Goal: Feedback & Contribution: Submit feedback/report problem

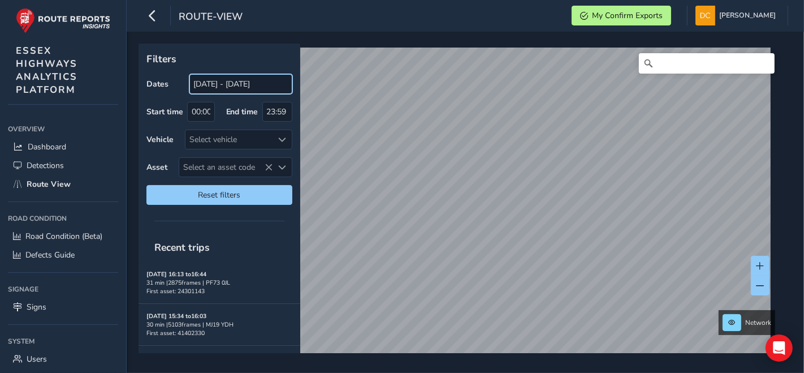
click at [227, 89] on input "[DATE] - [DATE]" at bounding box center [240, 84] width 103 height 20
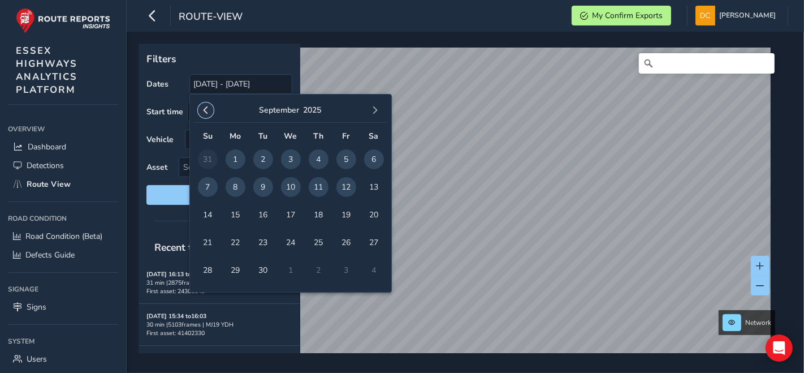
click at [206, 110] on span "button" at bounding box center [206, 110] width 8 height 8
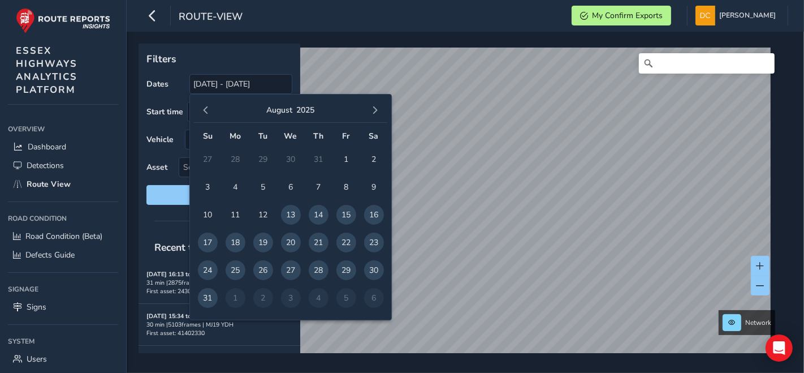
click at [206, 110] on span "button" at bounding box center [206, 110] width 8 height 8
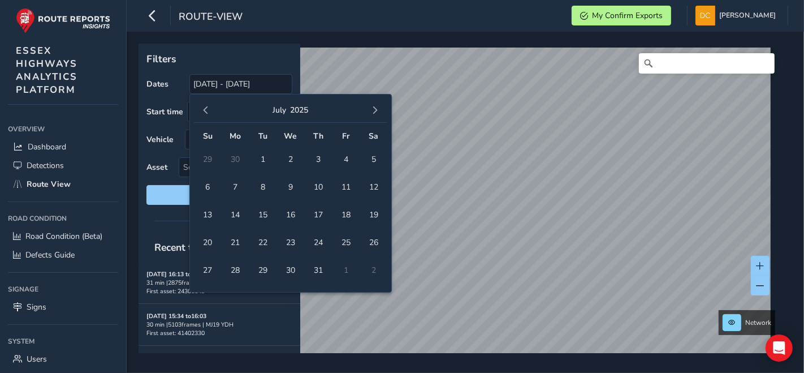
click at [206, 110] on span "button" at bounding box center [206, 110] width 8 height 8
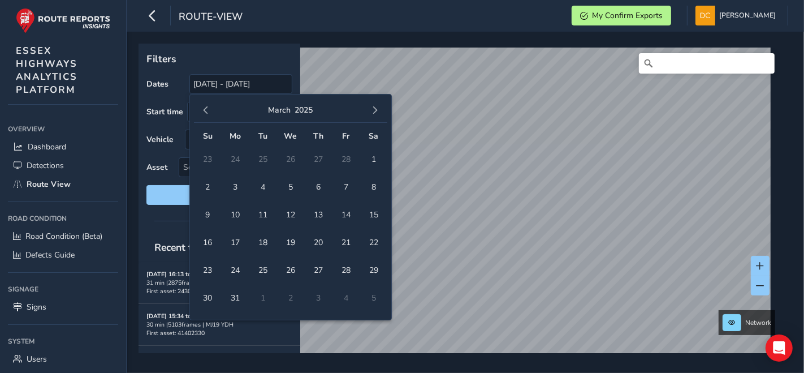
click at [206, 110] on span "button" at bounding box center [206, 110] width 8 height 8
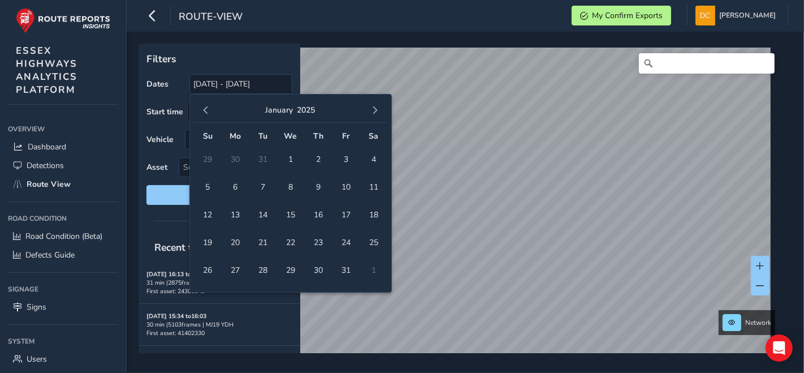
click at [206, 110] on span "button" at bounding box center [206, 110] width 8 height 8
click at [205, 158] on span "1" at bounding box center [208, 159] width 20 height 20
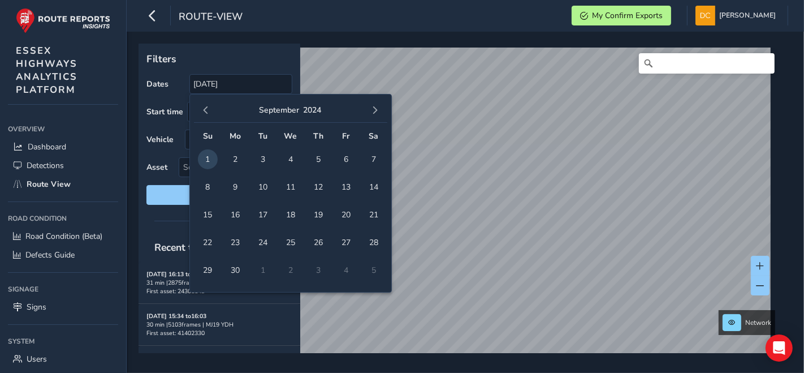
click at [385, 107] on div "[DATE]" at bounding box center [290, 110] width 193 height 24
click at [380, 108] on button "button" at bounding box center [376, 110] width 16 height 16
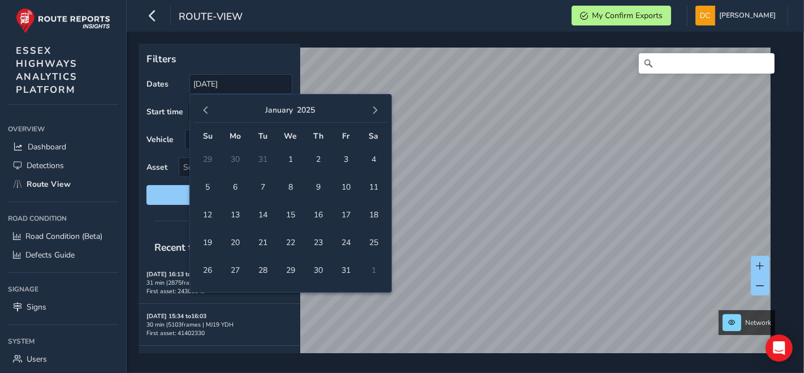
click at [380, 108] on button "button" at bounding box center [376, 110] width 16 height 16
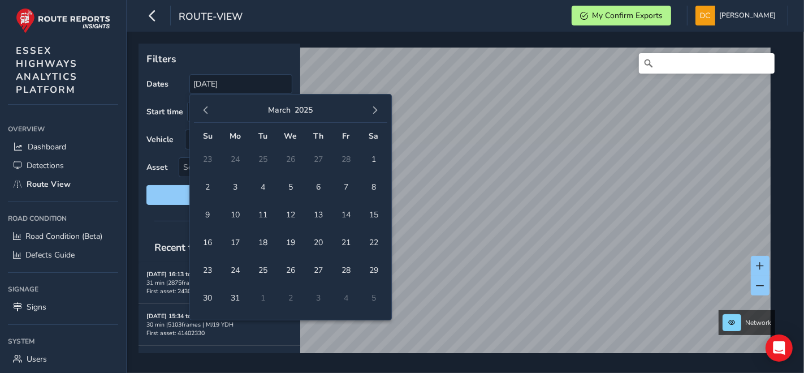
click at [380, 108] on button "button" at bounding box center [376, 110] width 16 height 16
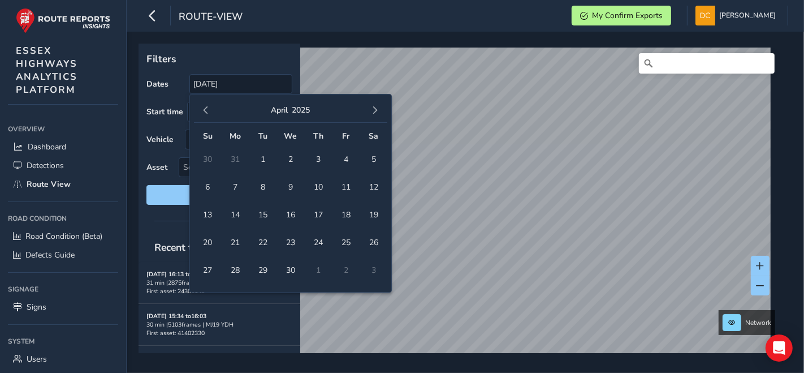
click at [380, 108] on button "button" at bounding box center [376, 110] width 16 height 16
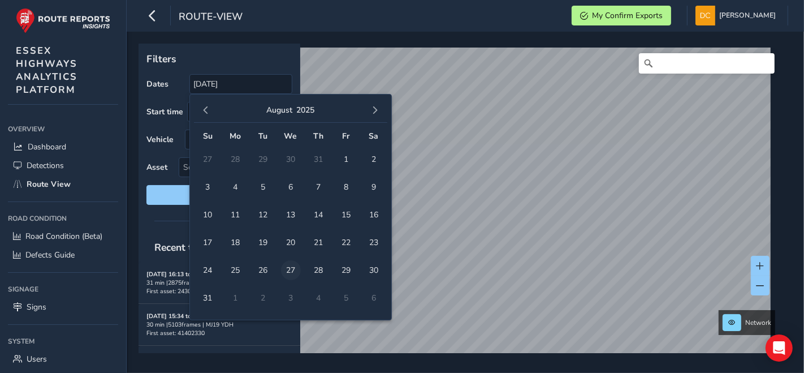
click at [288, 269] on span "27" at bounding box center [291, 270] width 20 height 20
type input "[DATE] - [DATE]"
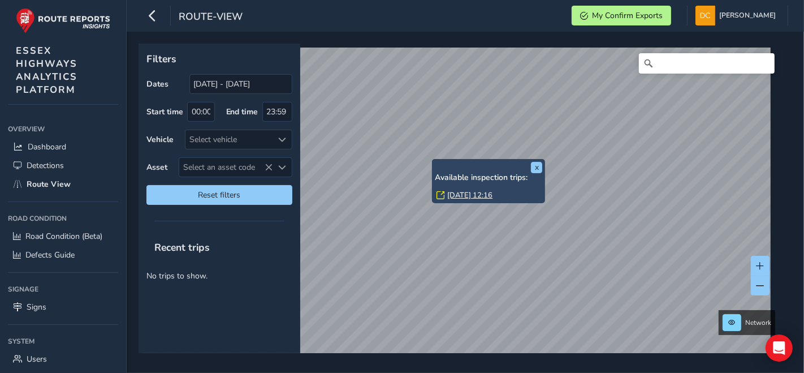
click at [470, 193] on link "[DATE] 12:16" at bounding box center [469, 195] width 45 height 10
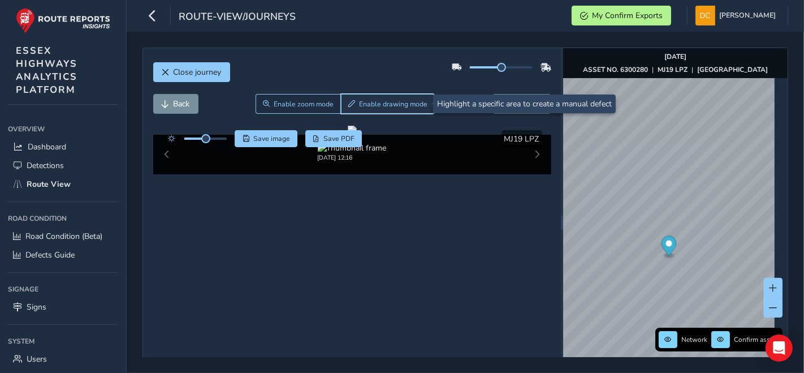
click at [370, 103] on span "Enable drawing mode" at bounding box center [393, 104] width 68 height 9
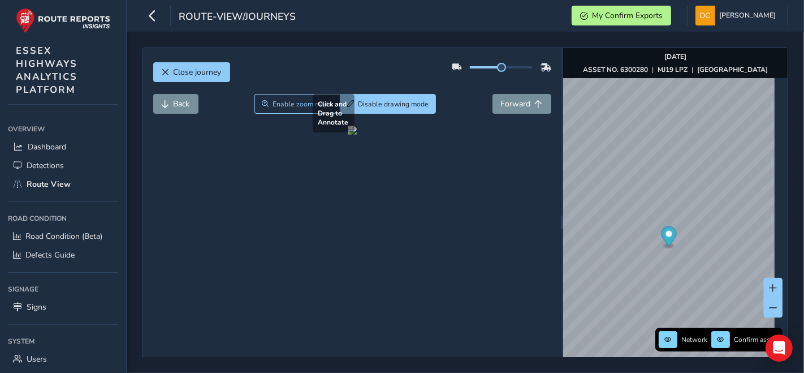
drag, startPoint x: 328, startPoint y: 226, endPoint x: 351, endPoint y: 242, distance: 27.6
click at [351, 135] on div at bounding box center [352, 130] width 9 height 9
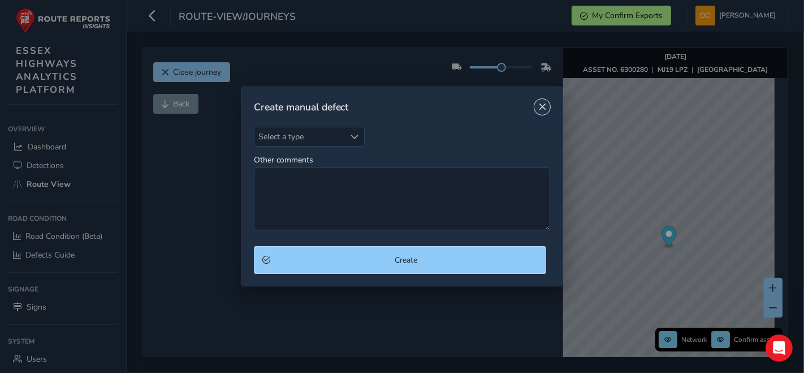
click at [542, 106] on span "Close" at bounding box center [543, 107] width 8 height 8
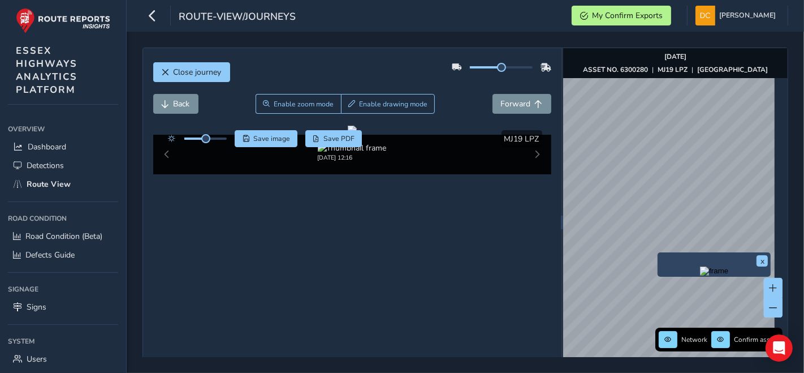
click at [658, 256] on div "x" at bounding box center [714, 264] width 113 height 24
click at [700, 270] on img "Preview frame" at bounding box center [714, 270] width 28 height 9
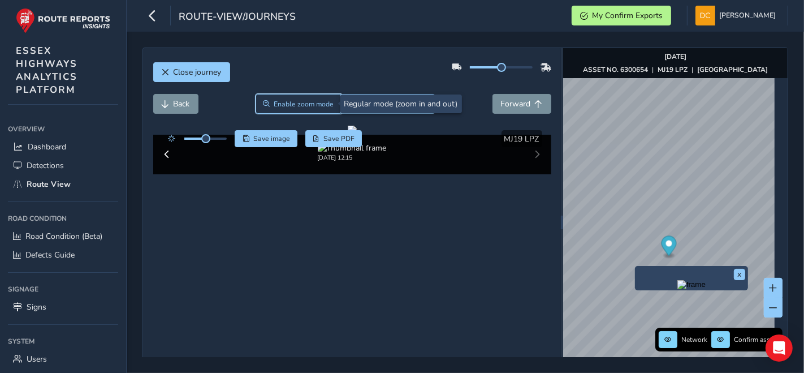
click at [308, 105] on span "Enable zoom mode" at bounding box center [304, 104] width 60 height 9
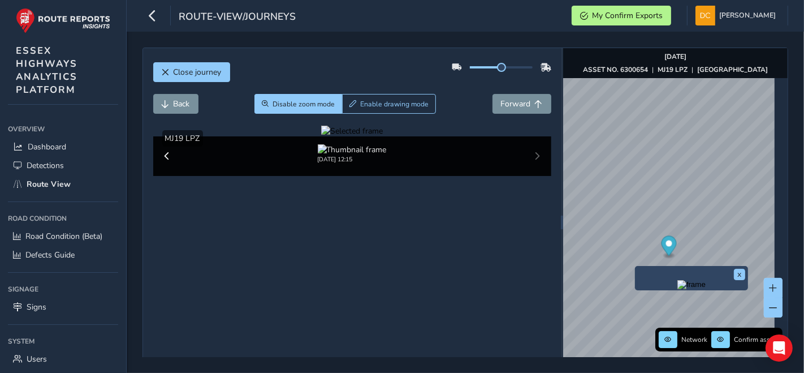
click at [321, 136] on div at bounding box center [352, 131] width 62 height 11
click at [256, 259] on img at bounding box center [808, 164] width 1629 height 916
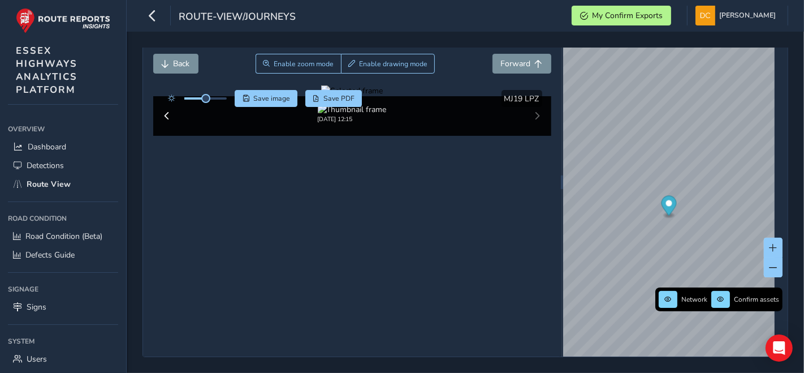
scroll to position [3, 0]
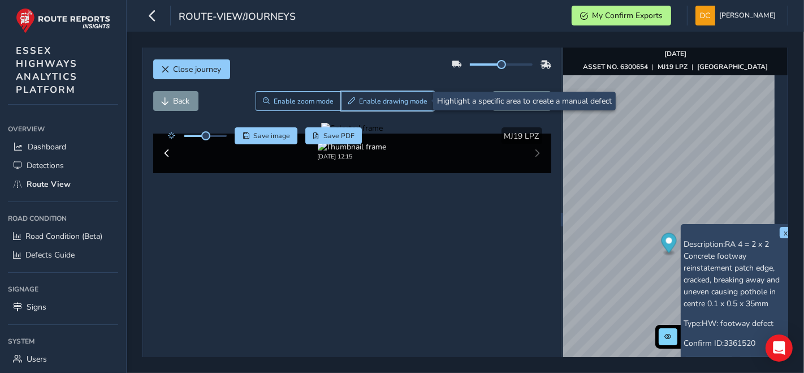
click at [374, 103] on span "Enable drawing mode" at bounding box center [393, 101] width 68 height 9
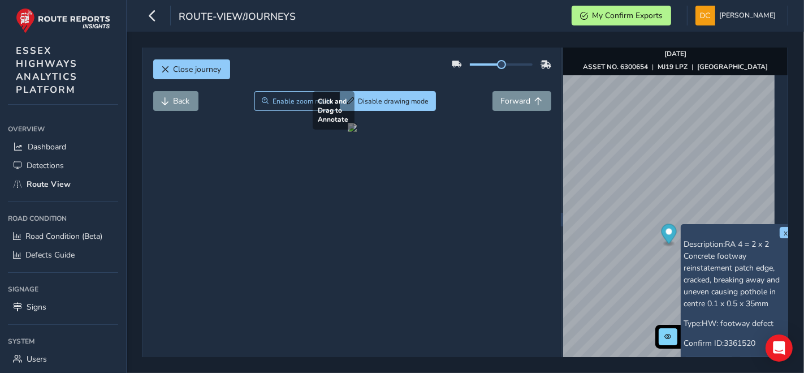
drag, startPoint x: 160, startPoint y: 280, endPoint x: 187, endPoint y: 292, distance: 30.2
click at [348, 132] on div at bounding box center [352, 127] width 9 height 9
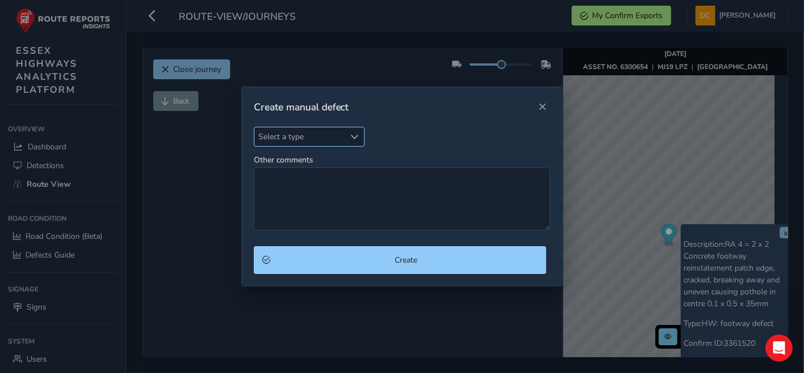
click at [307, 135] on span "Select a type" at bounding box center [300, 136] width 91 height 19
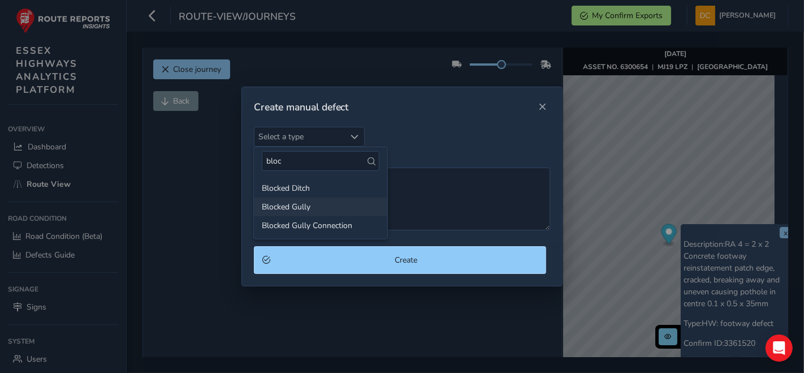
type input "bloc"
click at [294, 206] on li "Blocked Gully" at bounding box center [320, 206] width 133 height 19
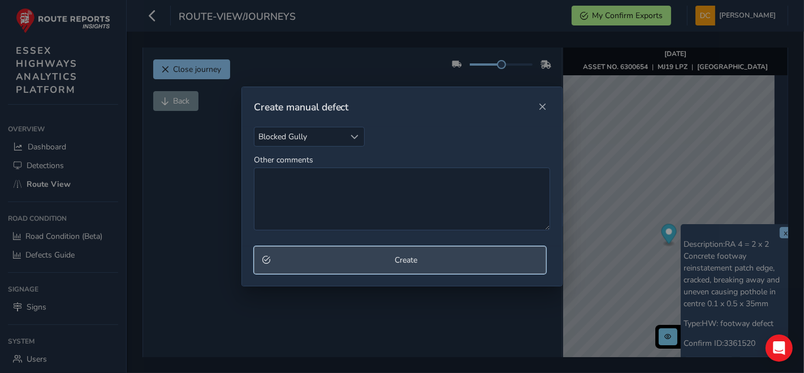
click at [344, 270] on button "Create" at bounding box center [400, 260] width 293 height 28
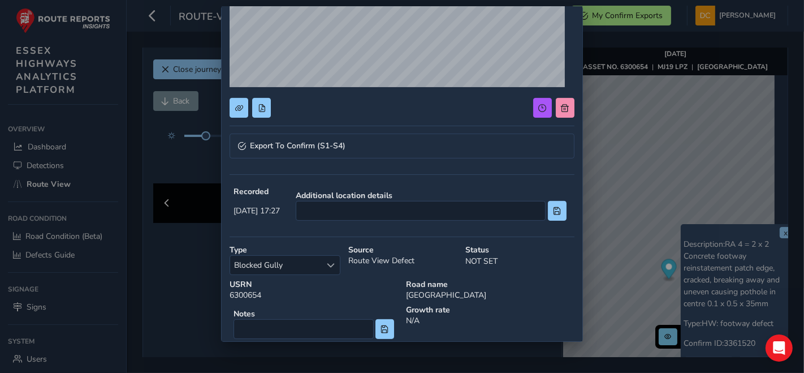
scroll to position [154, 0]
click at [300, 153] on link "Export To Confirm (S1-S4)" at bounding box center [402, 146] width 345 height 25
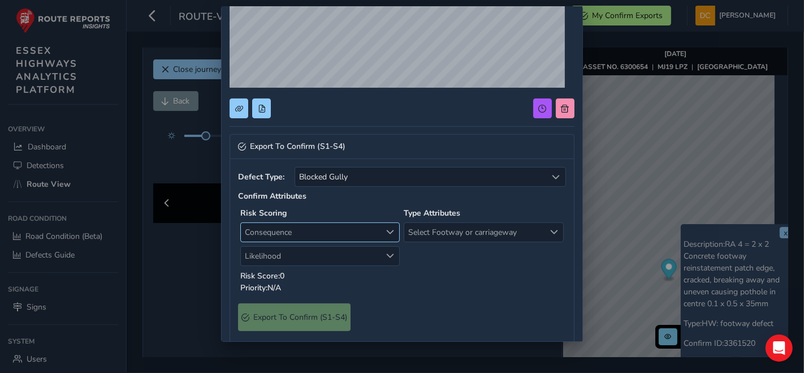
click at [286, 229] on span "Consequence" at bounding box center [311, 232] width 140 height 19
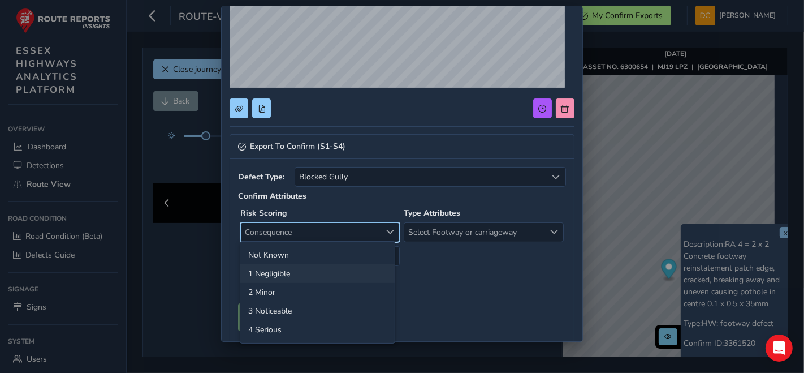
click at [278, 269] on li "1 Negligible" at bounding box center [317, 273] width 154 height 19
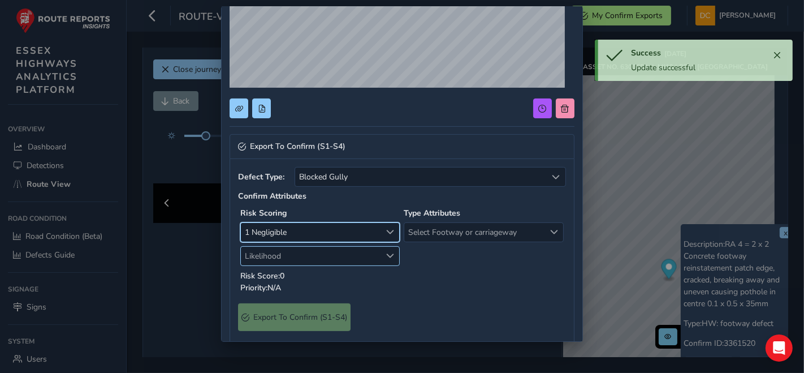
click at [280, 260] on span "Likelihood" at bounding box center [311, 256] width 140 height 19
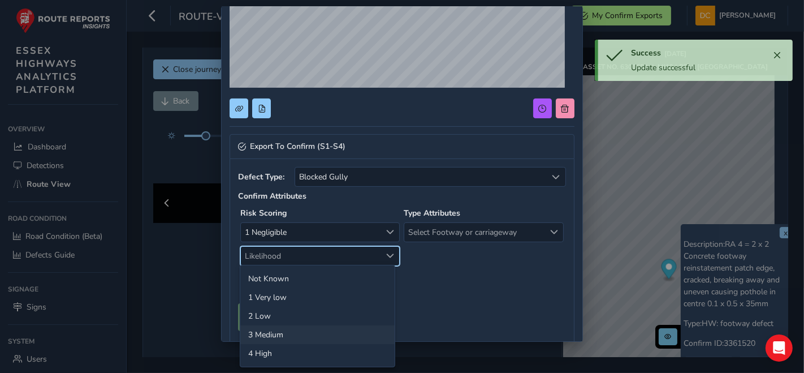
click at [275, 337] on li "3 Medium" at bounding box center [317, 334] width 154 height 19
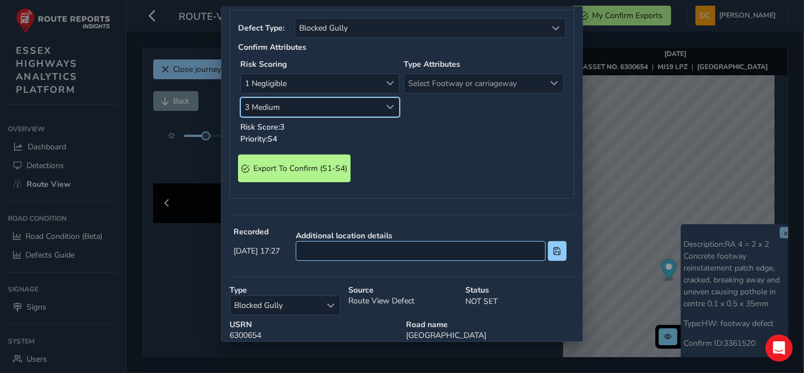
scroll to position [301, 0]
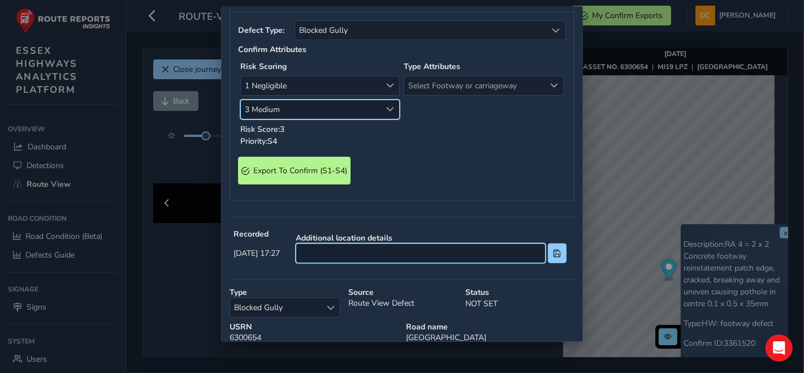
click at [442, 248] on input at bounding box center [421, 253] width 250 height 20
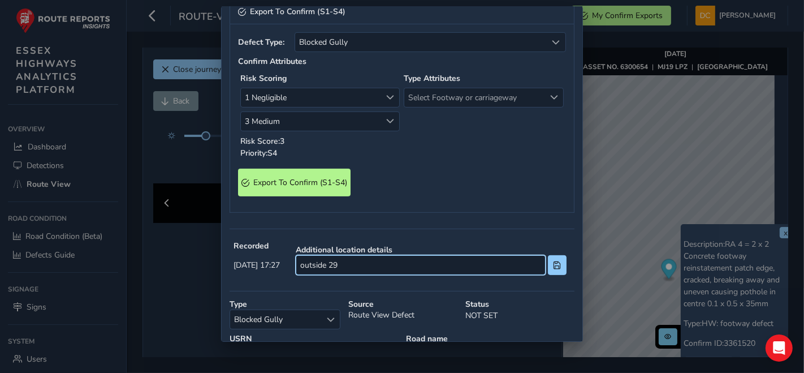
scroll to position [274, 0]
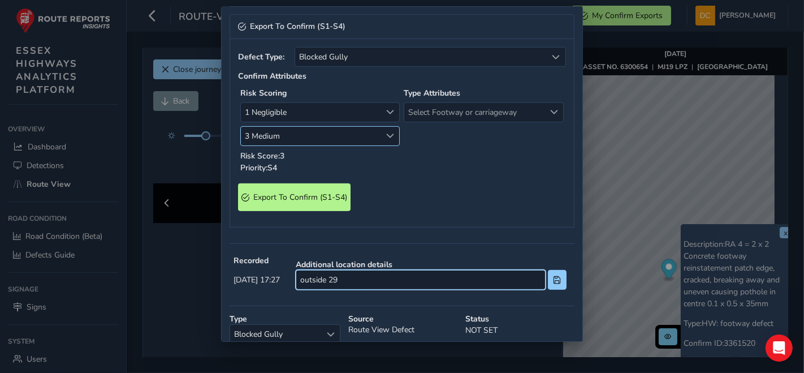
type input "outside 29"
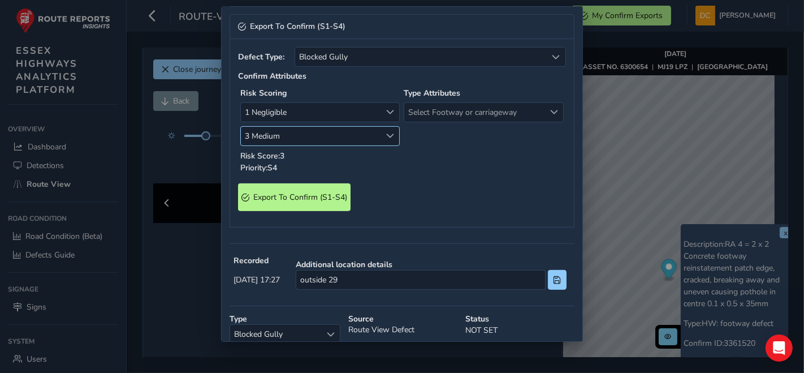
click at [301, 138] on span "3 Medium" at bounding box center [311, 136] width 140 height 19
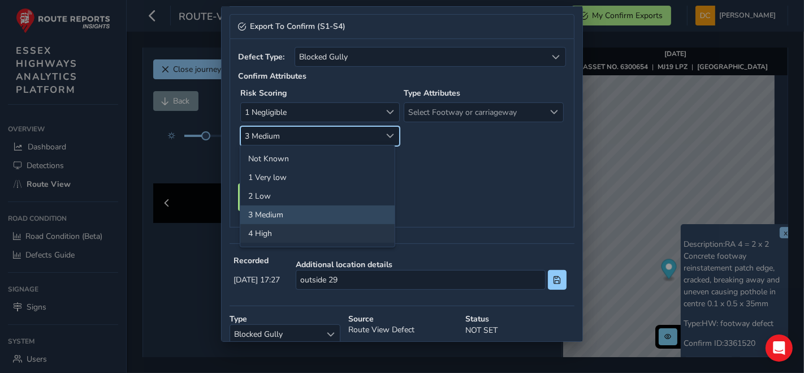
click at [283, 234] on li "4 High" at bounding box center [317, 233] width 154 height 19
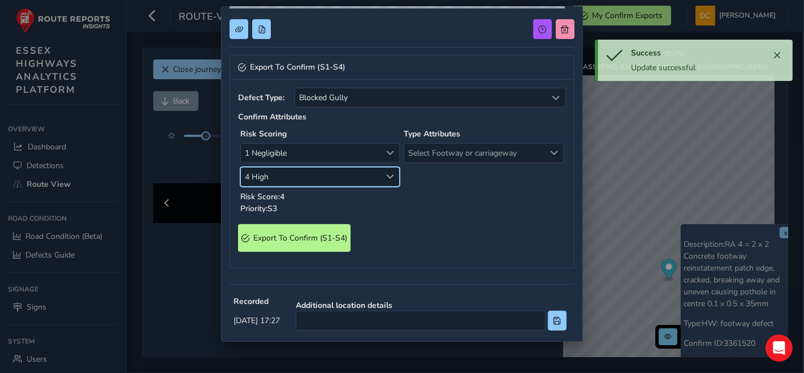
scroll to position [226, 0]
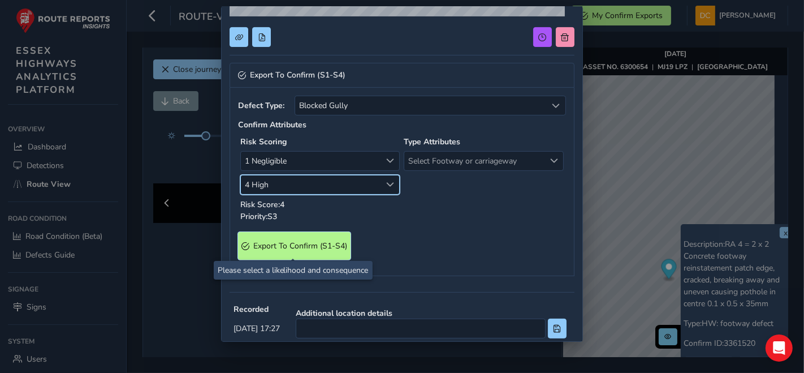
click at [286, 248] on span "Export To Confirm (S1-S4)" at bounding box center [300, 245] width 94 height 11
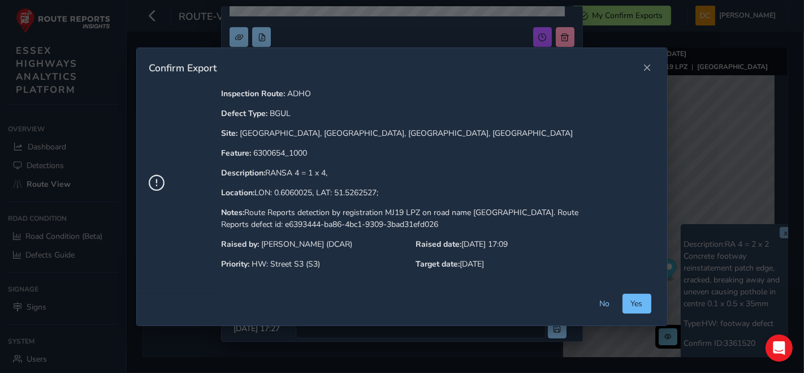
click at [634, 301] on span "Yes" at bounding box center [637, 303] width 12 height 11
